Goal: Information Seeking & Learning: Learn about a topic

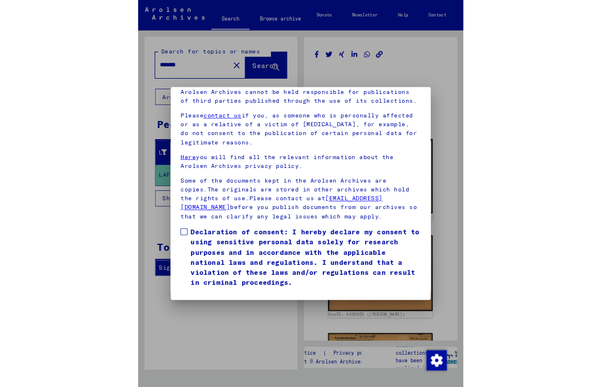
scroll to position [157, 0]
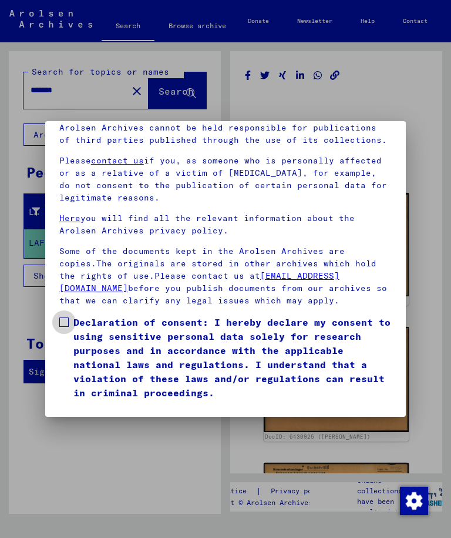
click at [61, 317] on span at bounding box center [63, 321] width 9 height 9
click at [85, 387] on button "I agree" at bounding box center [87, 416] width 57 height 22
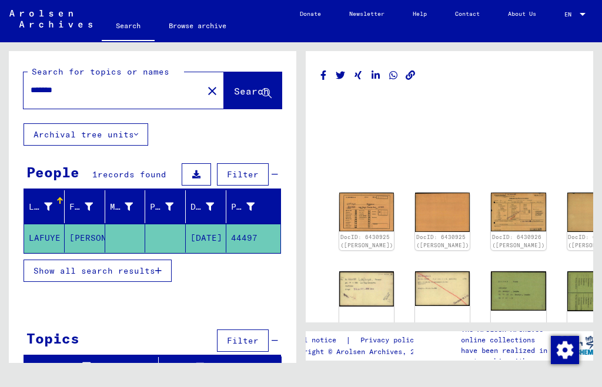
click at [346, 234] on link "DocID: 6430925 ([PERSON_NAME])" at bounding box center [366, 241] width 53 height 15
click at [357, 209] on img at bounding box center [366, 212] width 55 height 39
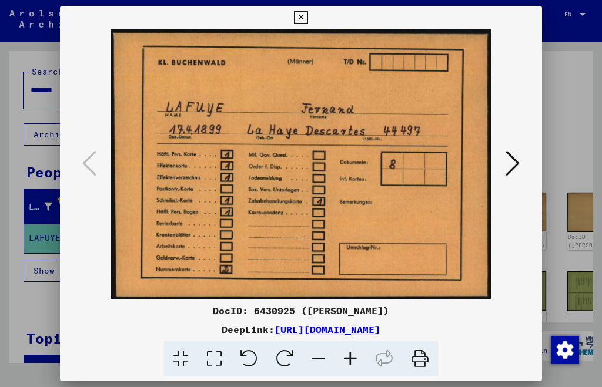
click at [505, 171] on icon at bounding box center [512, 163] width 14 height 28
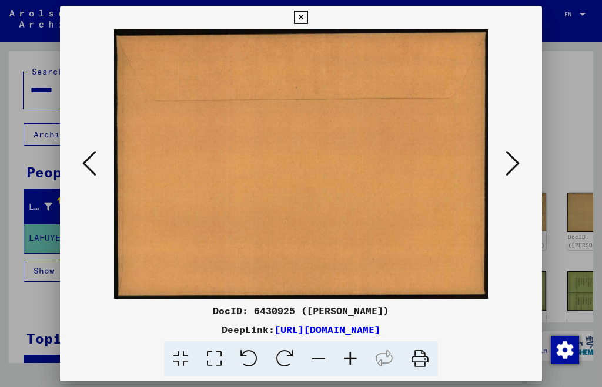
click at [502, 165] on button at bounding box center [512, 164] width 21 height 33
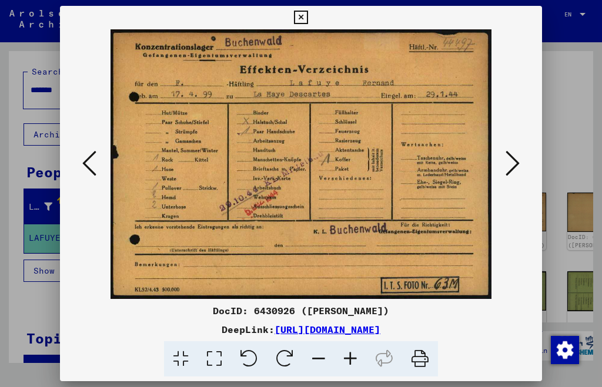
click at [505, 167] on icon at bounding box center [512, 163] width 14 height 28
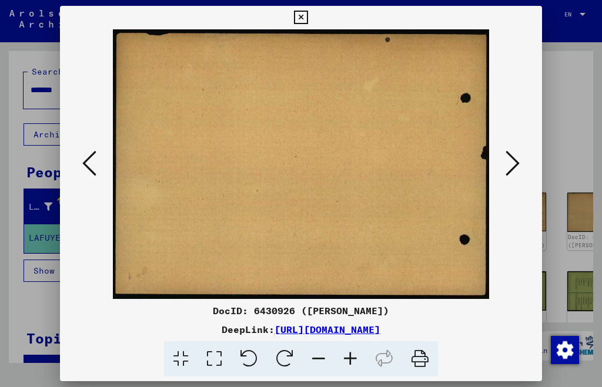
click at [502, 163] on button at bounding box center [512, 164] width 21 height 33
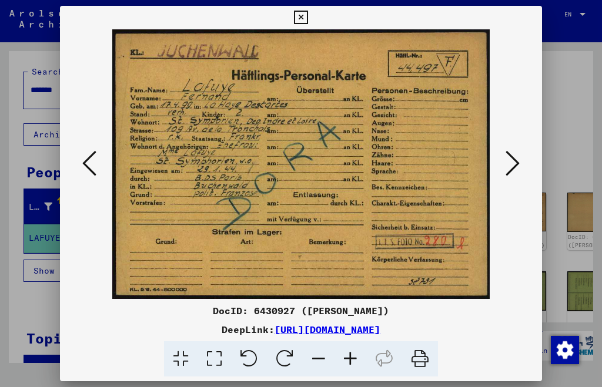
click at [505, 164] on icon at bounding box center [512, 163] width 14 height 28
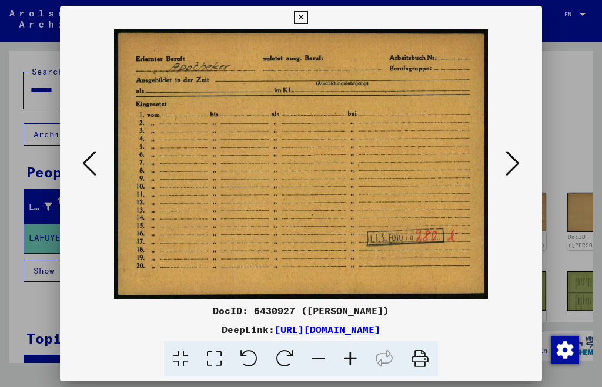
click at [505, 170] on icon at bounding box center [512, 163] width 14 height 28
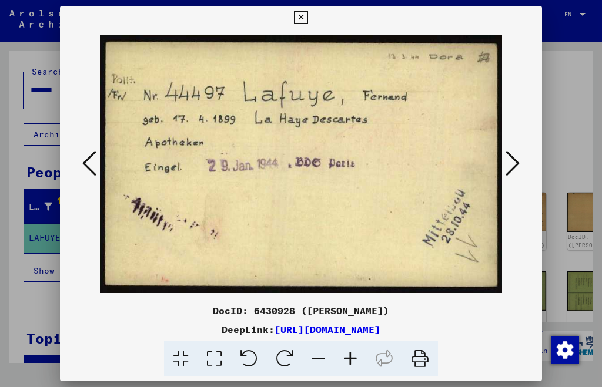
click at [505, 170] on icon at bounding box center [512, 163] width 14 height 28
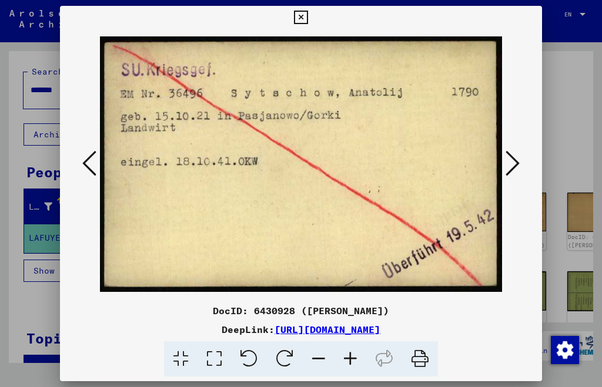
click at [505, 163] on icon at bounding box center [512, 163] width 14 height 28
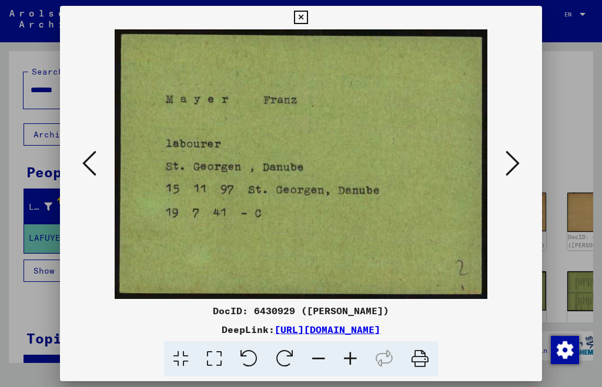
click at [502, 163] on button at bounding box center [512, 164] width 21 height 33
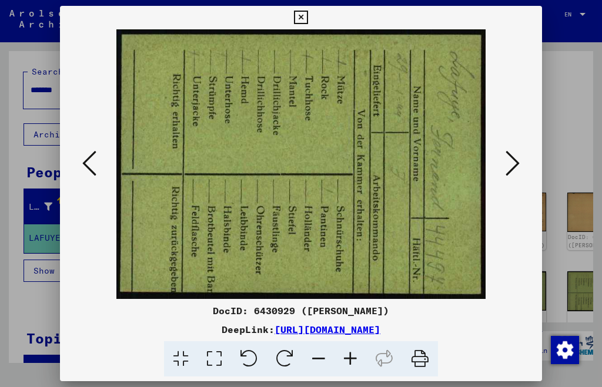
click at [505, 162] on icon at bounding box center [512, 163] width 14 height 28
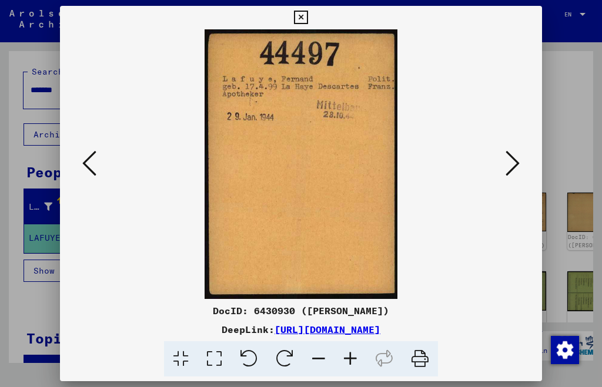
click at [505, 163] on icon at bounding box center [512, 163] width 14 height 28
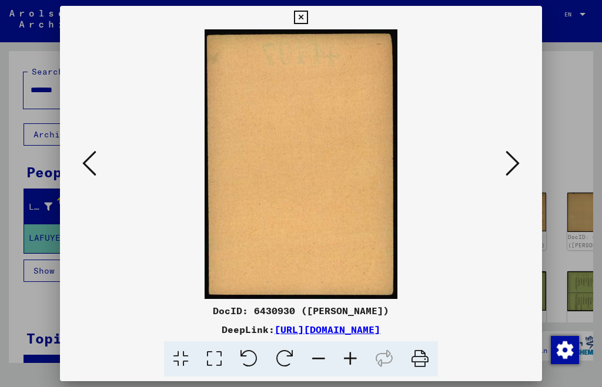
click at [505, 163] on icon at bounding box center [512, 163] width 14 height 28
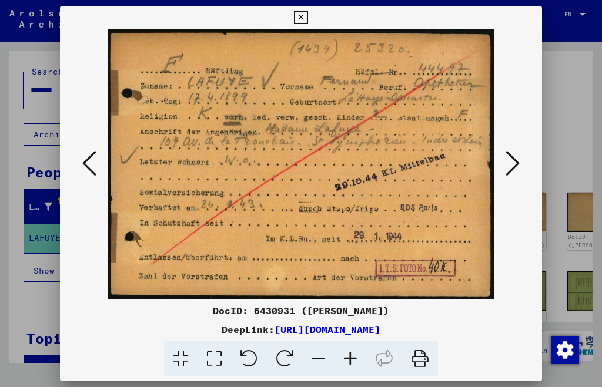
click at [505, 163] on icon at bounding box center [512, 163] width 14 height 28
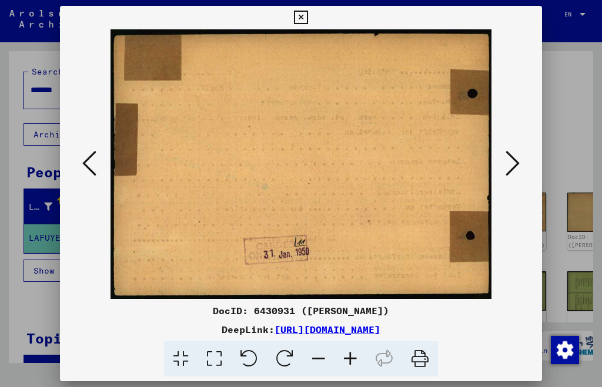
click at [502, 156] on button at bounding box center [512, 164] width 21 height 33
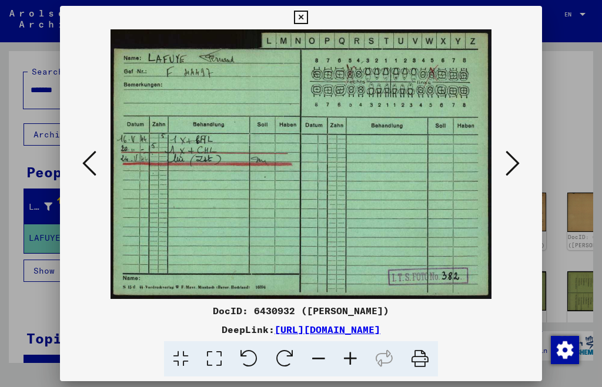
click at [505, 161] on icon at bounding box center [512, 163] width 14 height 28
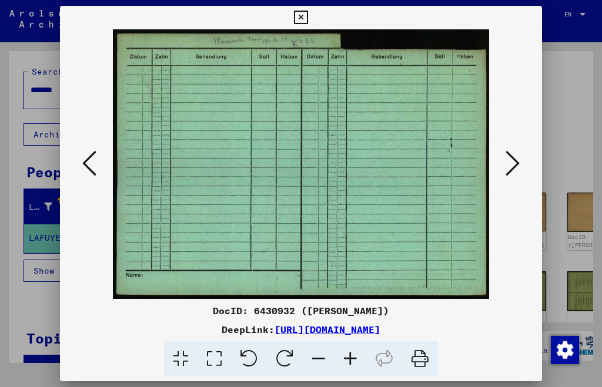
click at [505, 162] on icon at bounding box center [512, 163] width 14 height 28
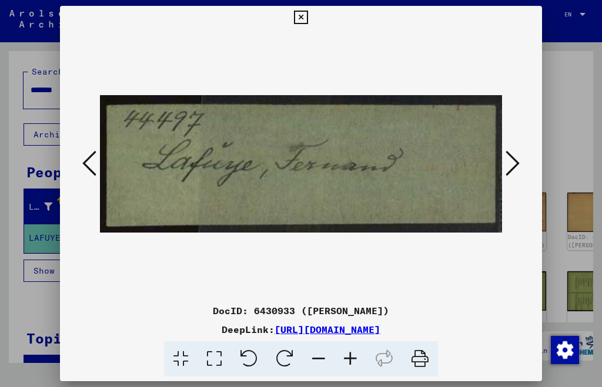
click at [505, 161] on icon at bounding box center [512, 163] width 14 height 28
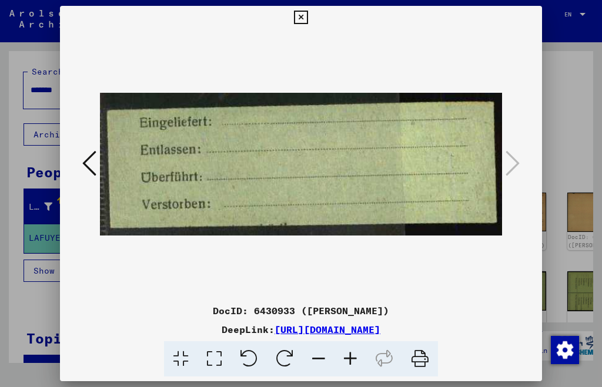
click at [307, 11] on icon at bounding box center [301, 18] width 14 height 14
